Goal: Task Accomplishment & Management: Manage account settings

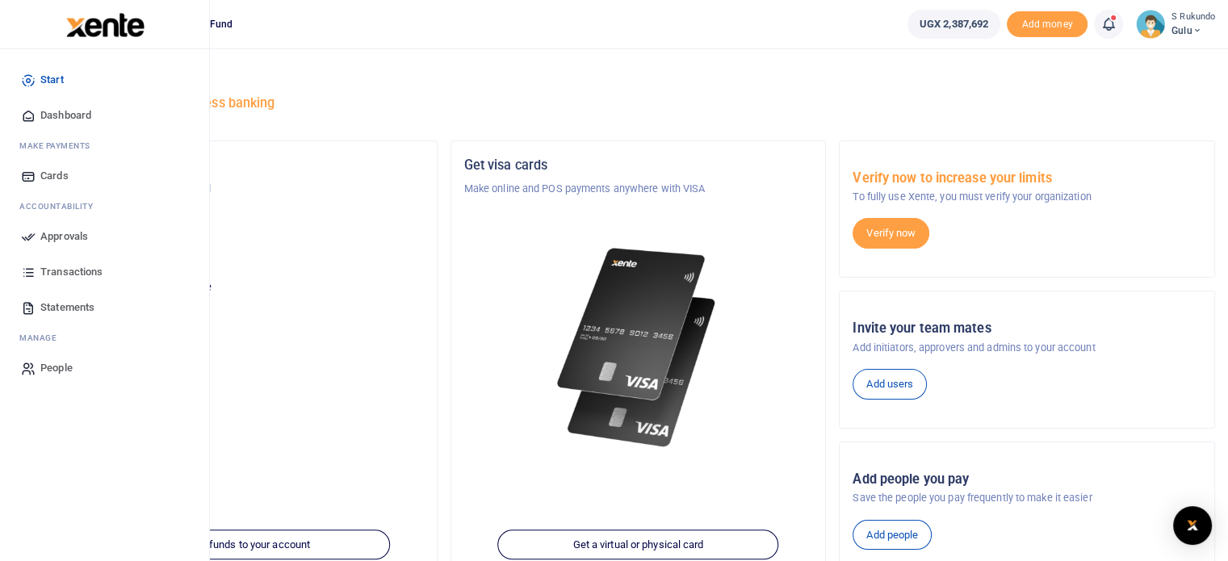
click at [65, 233] on span "Approvals" at bounding box center [64, 237] width 48 height 16
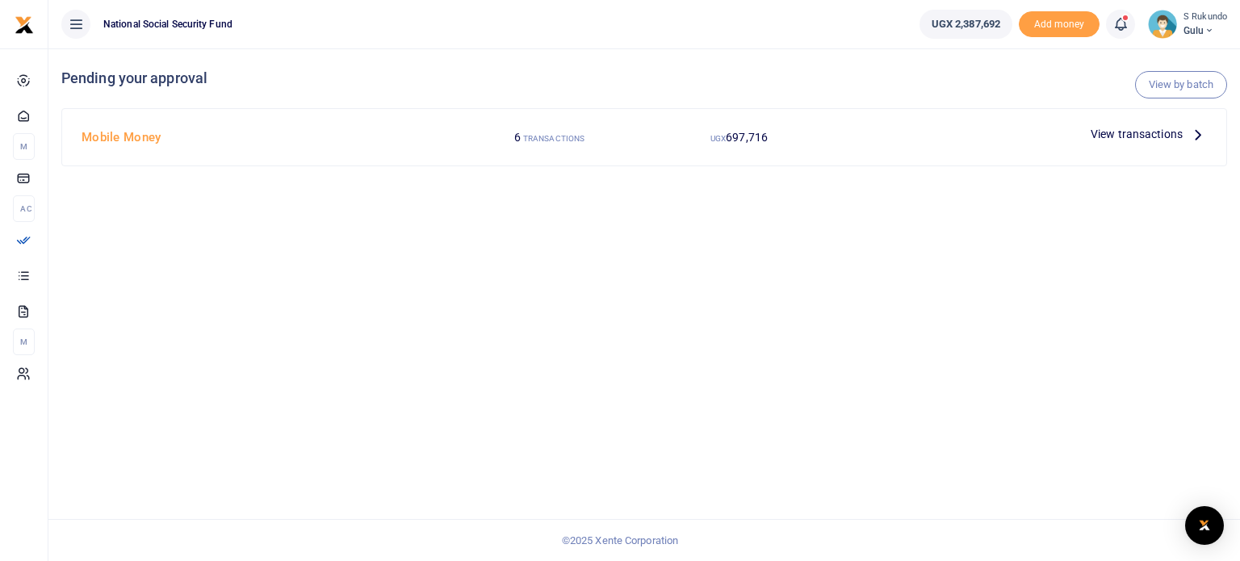
click at [1169, 132] on span "View transactions" at bounding box center [1137, 134] width 92 height 18
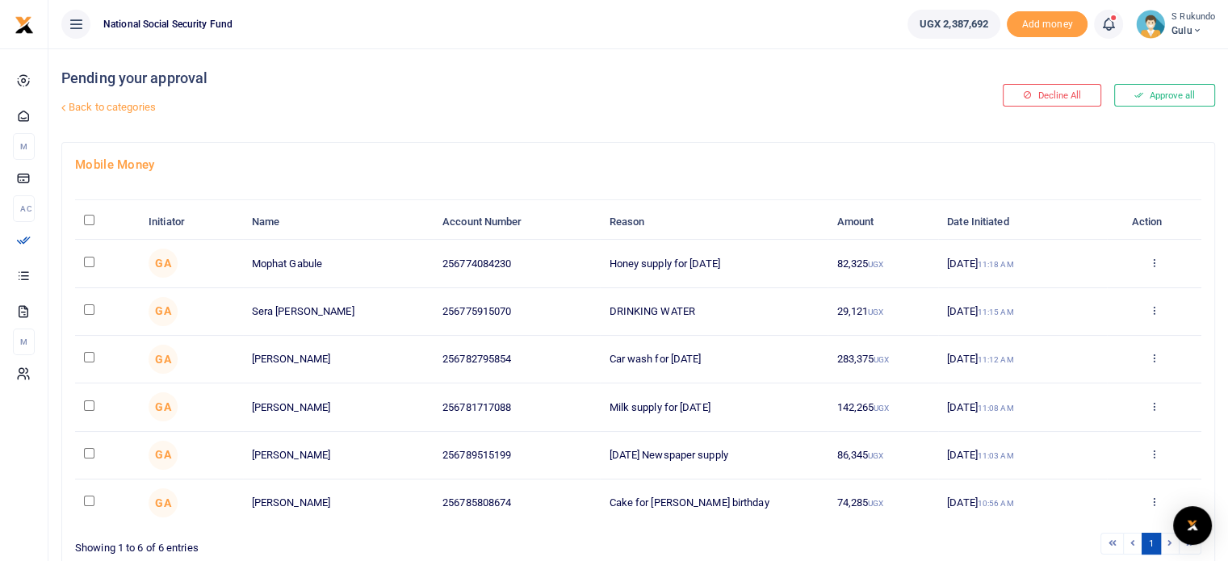
click at [88, 220] on input "\a \a : activate to sort column descending" at bounding box center [89, 220] width 10 height 10
checkbox input "true"
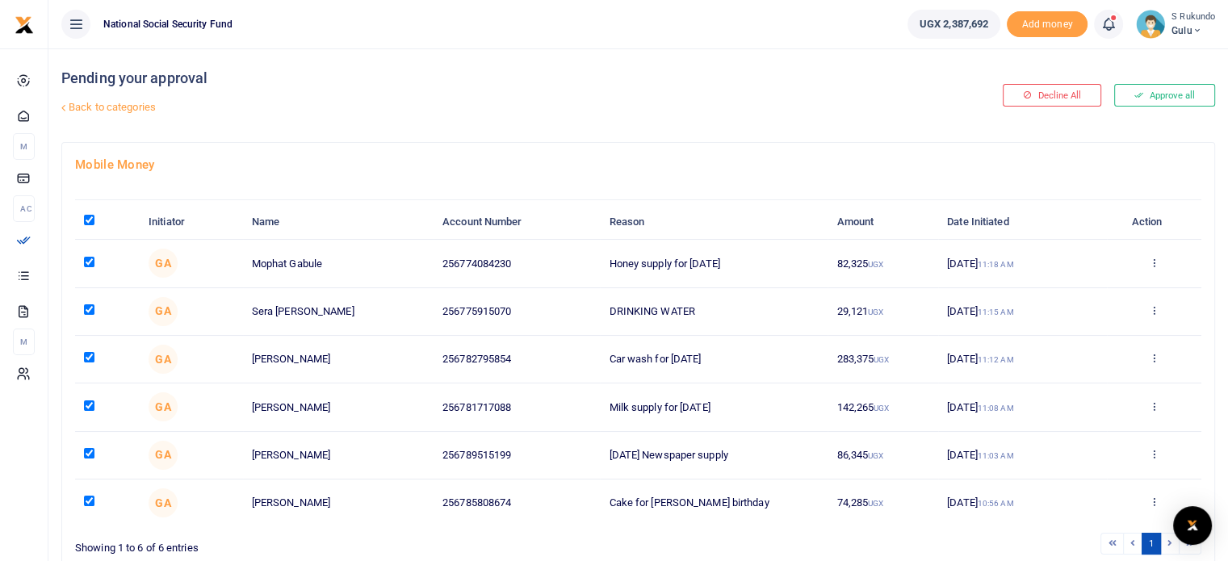
checkbox input "true"
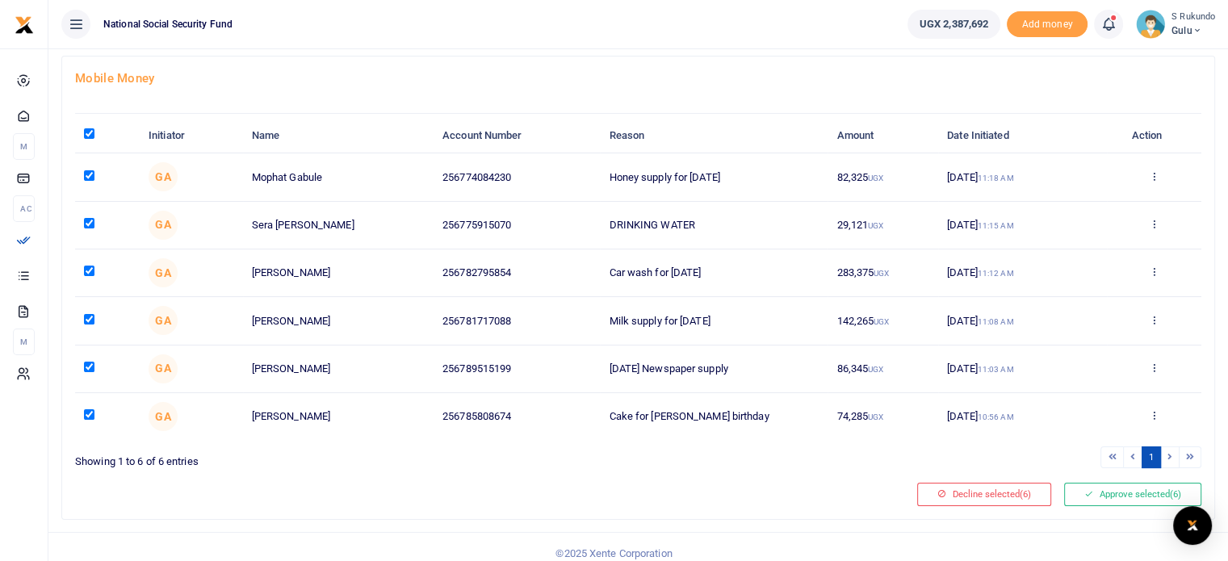
scroll to position [97, 0]
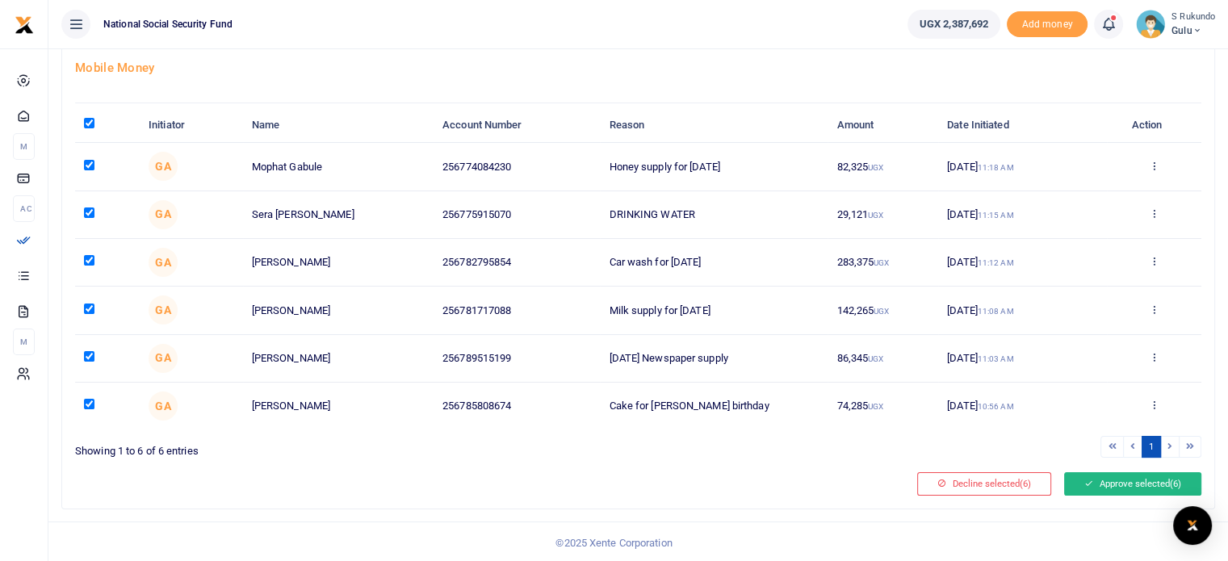
click at [1129, 486] on button "Approve selected (6)" at bounding box center [1132, 483] width 137 height 23
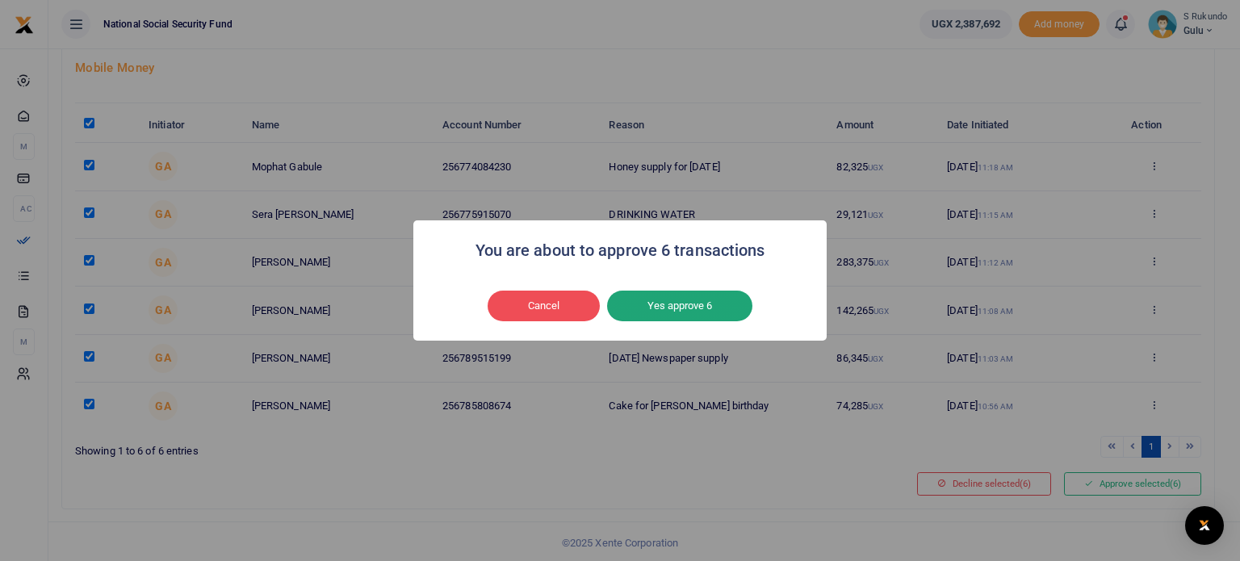
click at [691, 306] on button "Yes approve 6" at bounding box center [679, 306] width 145 height 31
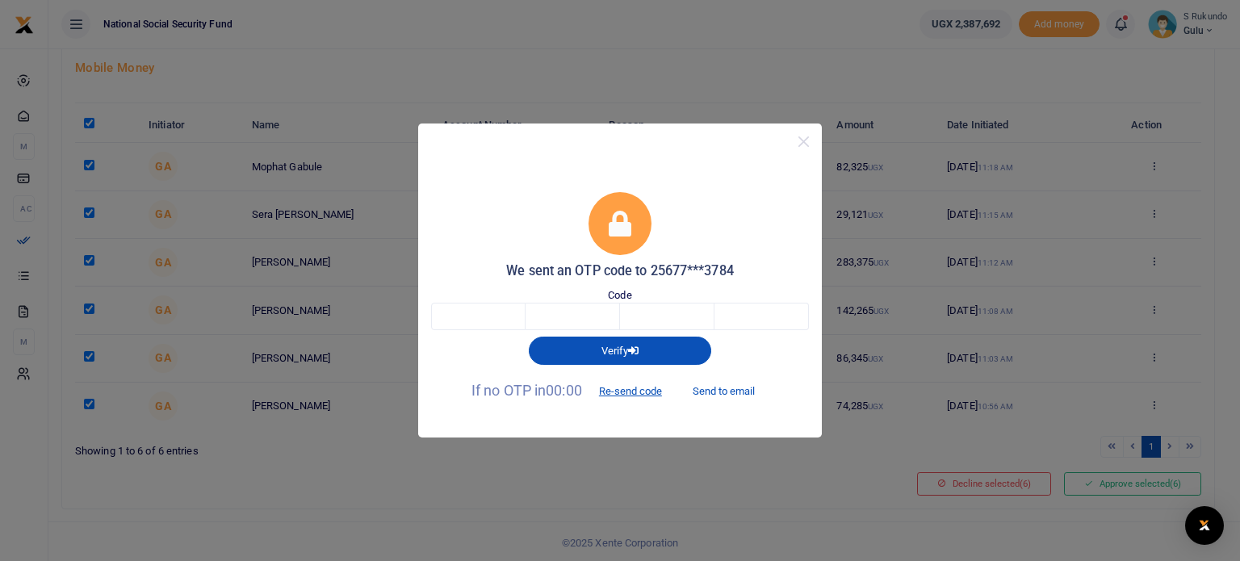
click at [722, 390] on button "Send to email" at bounding box center [724, 391] width 90 height 27
click at [507, 316] on input "text" at bounding box center [478, 316] width 94 height 27
type input "3"
type input "6"
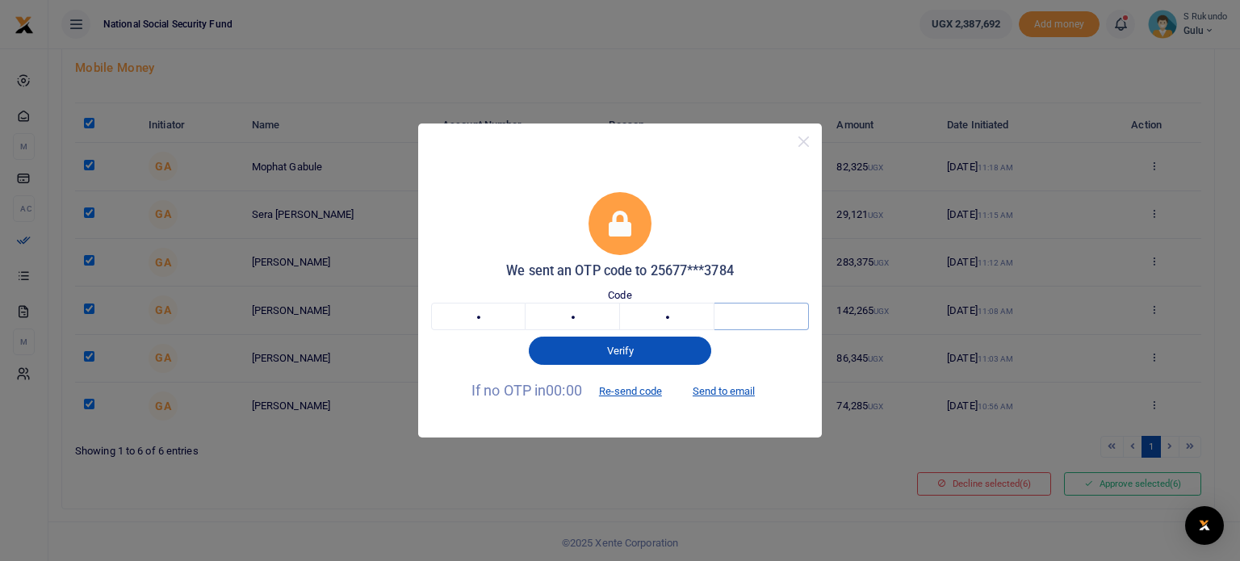
type input "9"
